Goal: Task Accomplishment & Management: Manage account settings

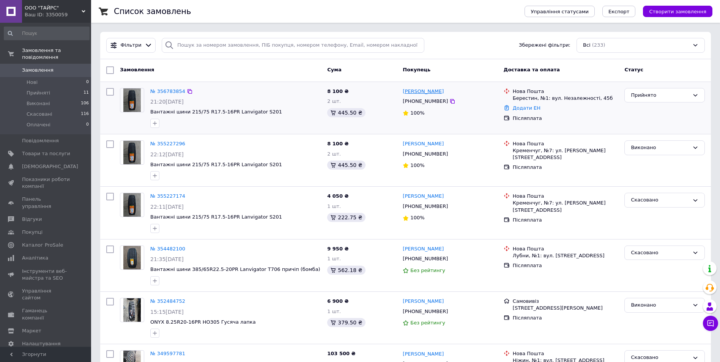
click at [423, 92] on link "[PERSON_NAME]" at bounding box center [423, 91] width 41 height 7
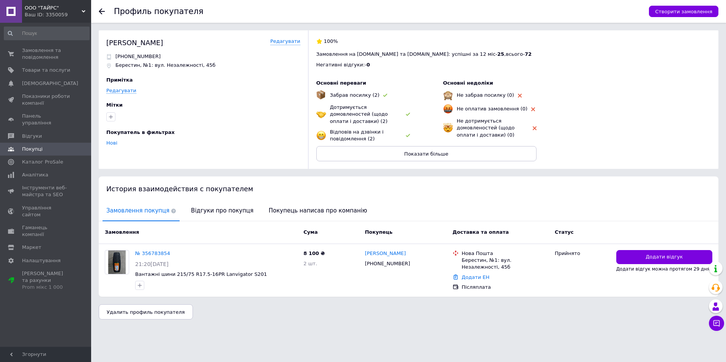
click at [104, 10] on icon at bounding box center [102, 11] width 6 height 6
